Goal: Use online tool/utility: Utilize a website feature to perform a specific function

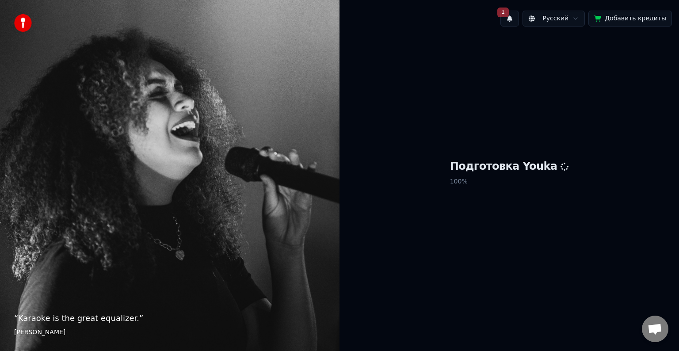
click at [519, 20] on button "1" at bounding box center [509, 19] width 19 height 16
click at [576, 46] on button "Обновить" at bounding box center [586, 46] width 46 height 16
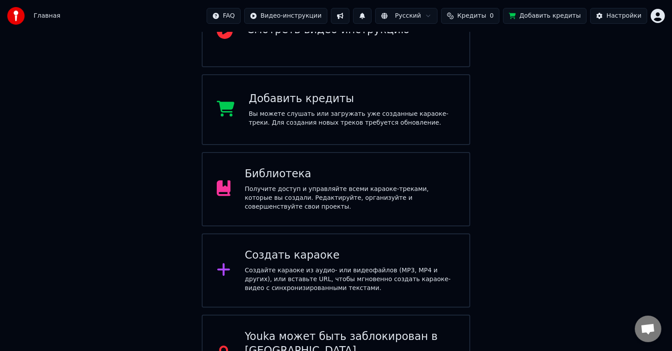
scroll to position [103, 0]
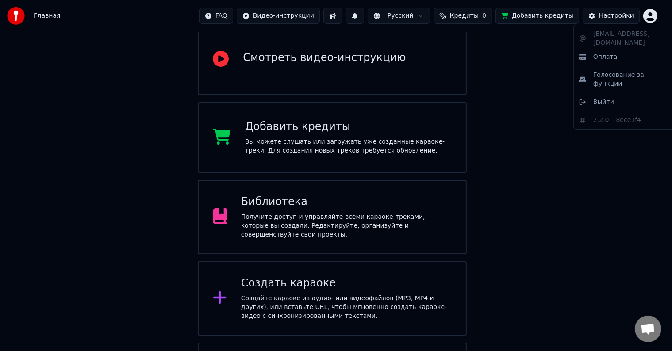
click at [653, 18] on html "Главная FAQ Видео-инструкции Русский Кредиты 0 Добавить кредиты Настройки Добро…" at bounding box center [336, 159] width 672 height 525
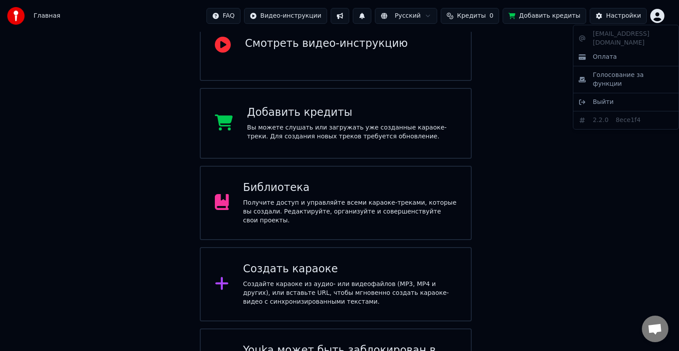
click at [261, 289] on html "Главная FAQ Видео-инструкции Русский Кредиты 0 Добавить кредиты Настройки Добро…" at bounding box center [339, 152] width 679 height 511
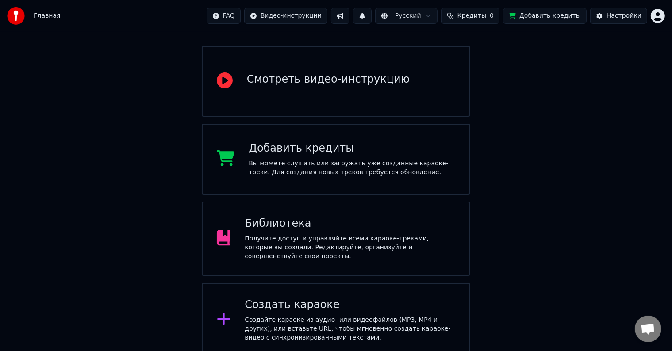
scroll to position [147, 0]
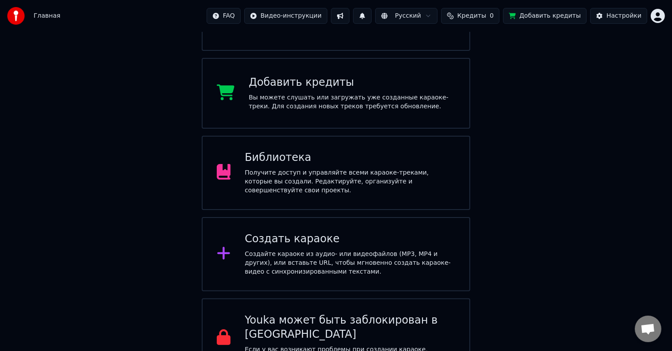
click at [320, 250] on div "Создайте караоке из аудио- или видеофайлов (MP3, MP4 и других), или вставьте UR…" at bounding box center [349, 263] width 210 height 27
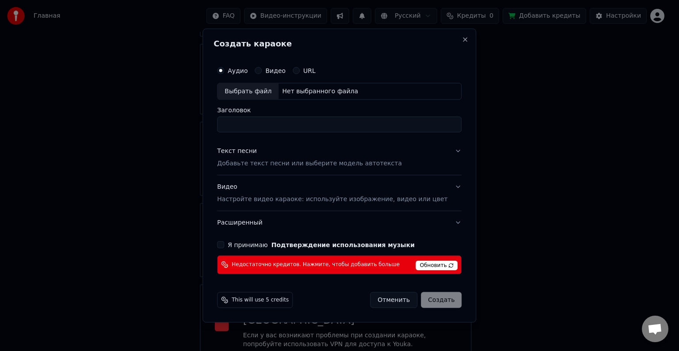
click at [421, 263] on span "Обновить" at bounding box center [437, 265] width 42 height 10
click at [441, 264] on span "Обновить" at bounding box center [437, 265] width 42 height 10
click at [240, 246] on label "Я принимаю Подтверждение использования музыки" at bounding box center [321, 244] width 187 height 6
click at [224, 246] on button "Я принимаю Подтверждение использования музыки" at bounding box center [220, 244] width 7 height 7
click at [439, 262] on span "Обновить" at bounding box center [437, 265] width 42 height 10
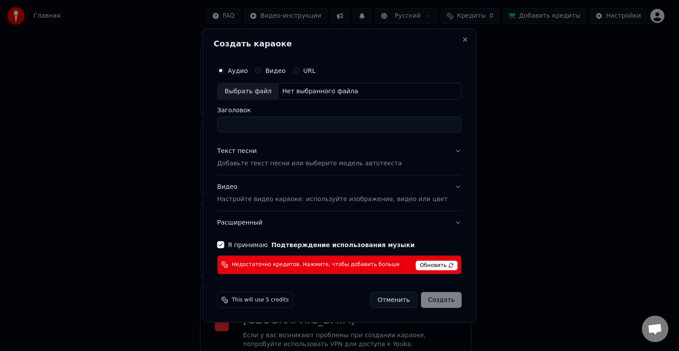
click at [439, 262] on span "Обновить" at bounding box center [437, 265] width 42 height 10
click at [367, 265] on span "Недостаточно кредитов. Нажмите, чтобы добавить больше" at bounding box center [316, 264] width 168 height 7
click at [462, 37] on button "Close" at bounding box center [465, 39] width 7 height 7
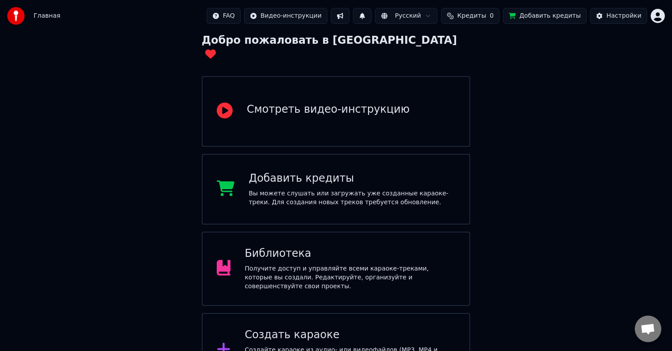
scroll to position [133, 0]
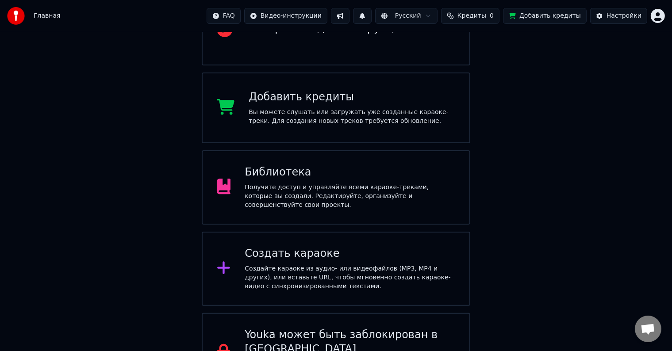
click at [428, 150] on div "Библиотека Получите доступ и управляйте всеми караоке-треками, которые вы созда…" at bounding box center [336, 187] width 269 height 74
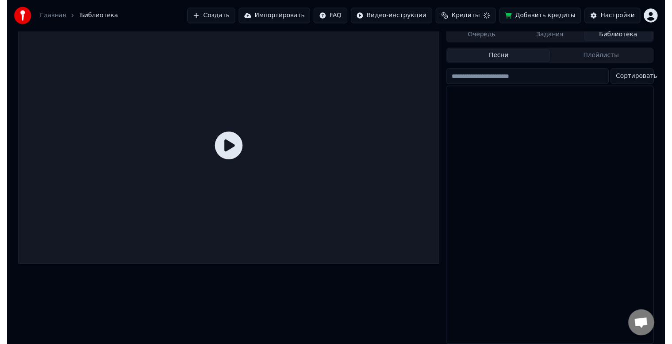
scroll to position [11, 0]
